Goal: Transaction & Acquisition: Purchase product/service

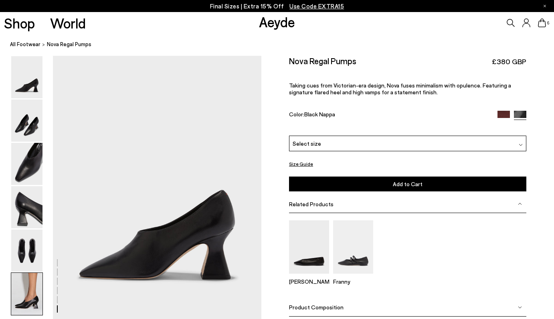
scroll to position [1436, 0]
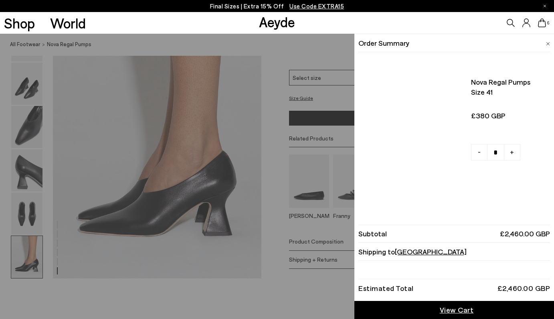
click at [546, 24] on icon at bounding box center [542, 22] width 8 height 9
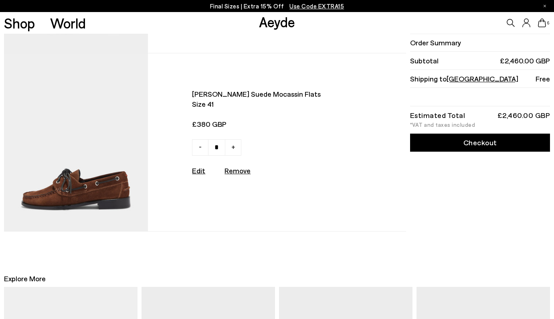
scroll to position [874, 0]
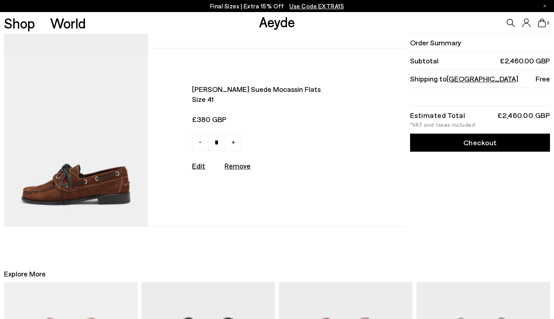
click at [70, 142] on img at bounding box center [76, 137] width 144 height 177
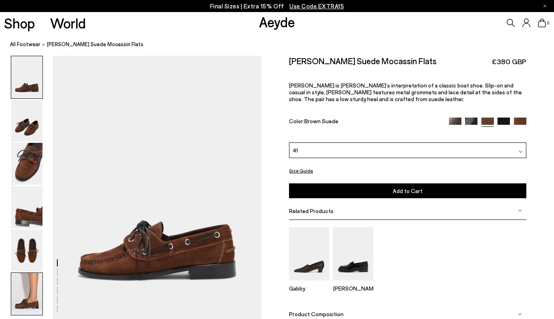
click at [36, 300] on img at bounding box center [26, 294] width 31 height 42
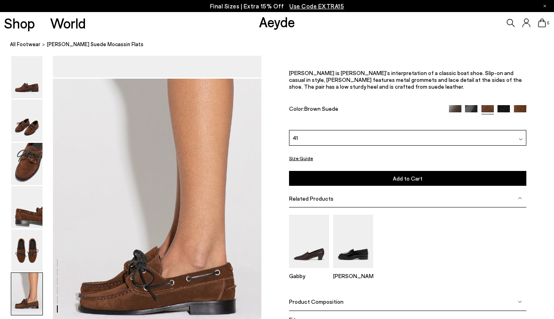
scroll to position [1436, 0]
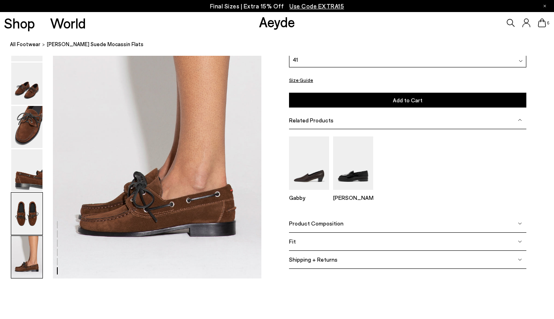
click at [32, 215] on img at bounding box center [26, 213] width 31 height 42
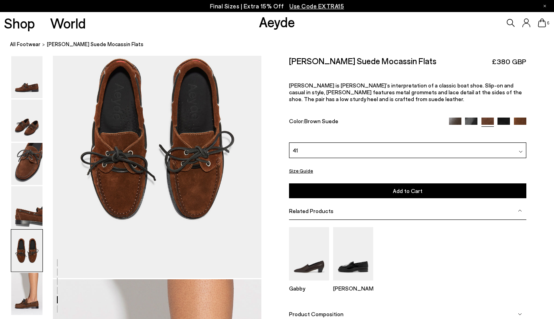
scroll to position [1102, 0]
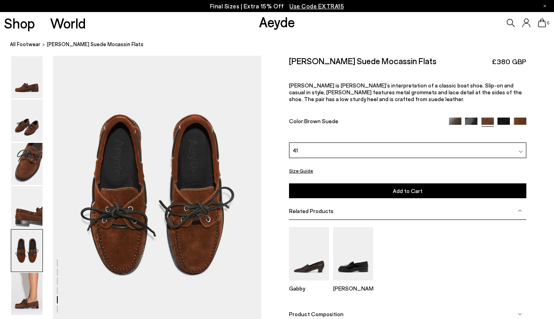
click at [30, 248] on img at bounding box center [26, 250] width 31 height 42
click at [30, 267] on img at bounding box center [26, 250] width 31 height 42
click at [27, 281] on img at bounding box center [26, 294] width 31 height 42
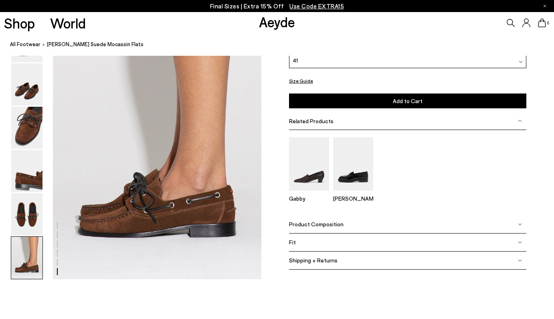
scroll to position [1436, 0]
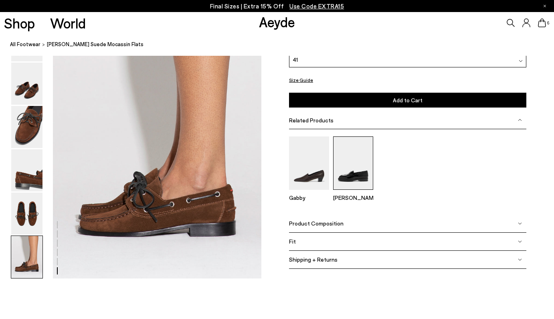
click at [349, 180] on img at bounding box center [353, 162] width 40 height 53
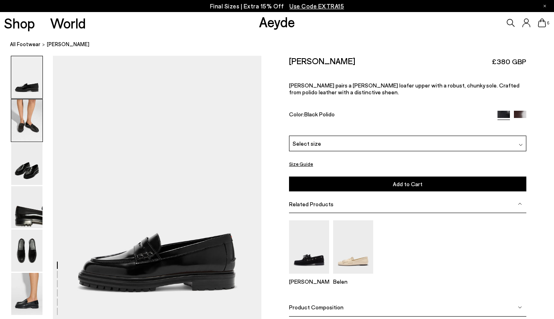
click at [34, 132] on img at bounding box center [26, 120] width 31 height 42
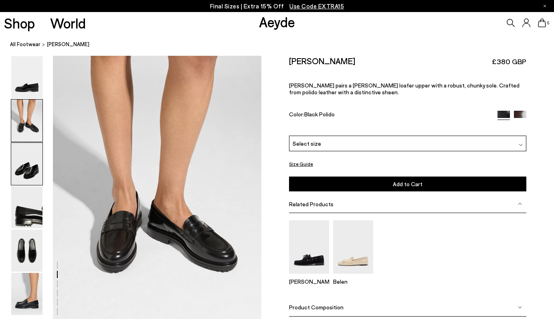
click at [32, 157] on img at bounding box center [26, 164] width 31 height 42
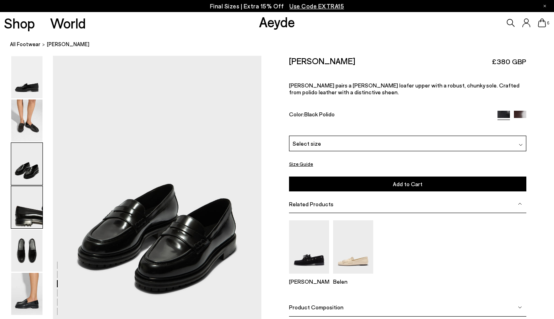
click at [33, 198] on img at bounding box center [26, 207] width 31 height 42
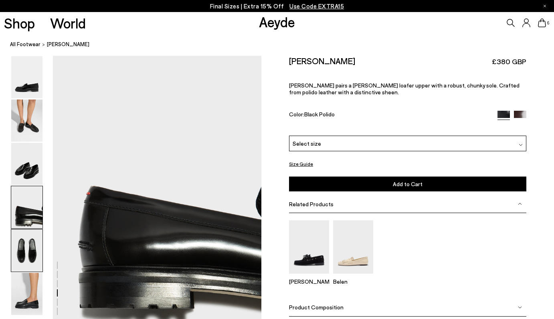
click at [35, 249] on img at bounding box center [26, 250] width 31 height 42
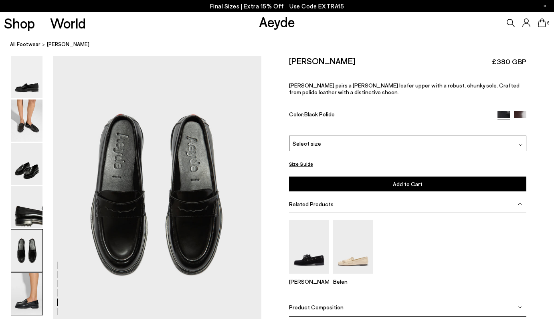
click at [36, 289] on img at bounding box center [26, 294] width 31 height 42
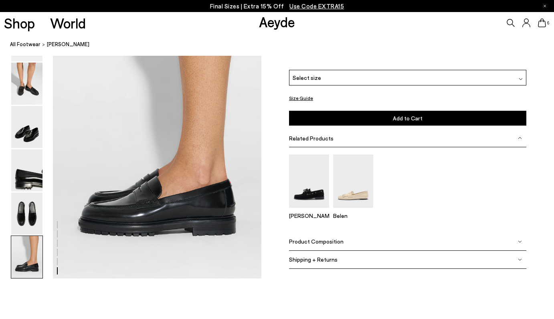
click at [545, 24] on icon at bounding box center [542, 22] width 8 height 9
